Goal: Information Seeking & Learning: Learn about a topic

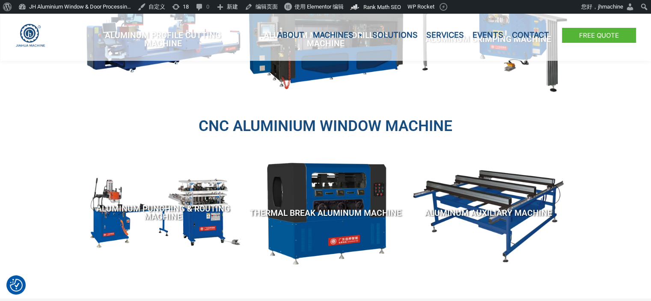
scroll to position [257, 0]
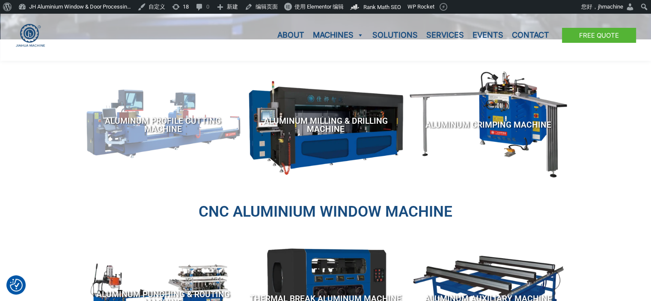
click at [166, 128] on span "Aluminum Profile Cutting Machine" at bounding box center [163, 125] width 154 height 16
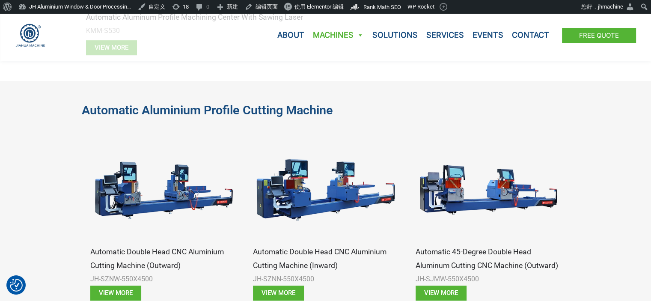
scroll to position [513, 0]
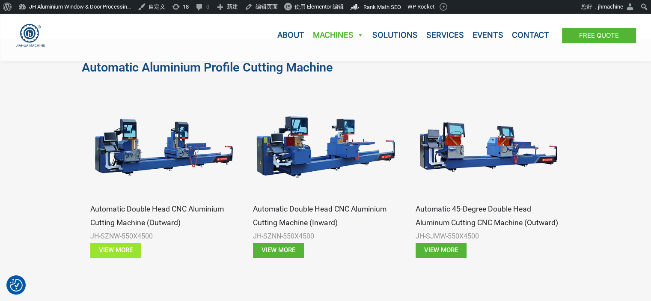
click at [109, 247] on span "View more" at bounding box center [116, 250] width 34 height 6
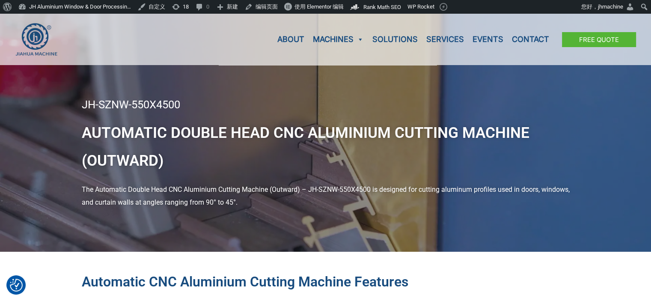
click at [166, 275] on h2 "Automatic CNC aluminium cutting machine Features" at bounding box center [326, 282] width 488 height 18
